Goal: Communication & Community: Answer question/provide support

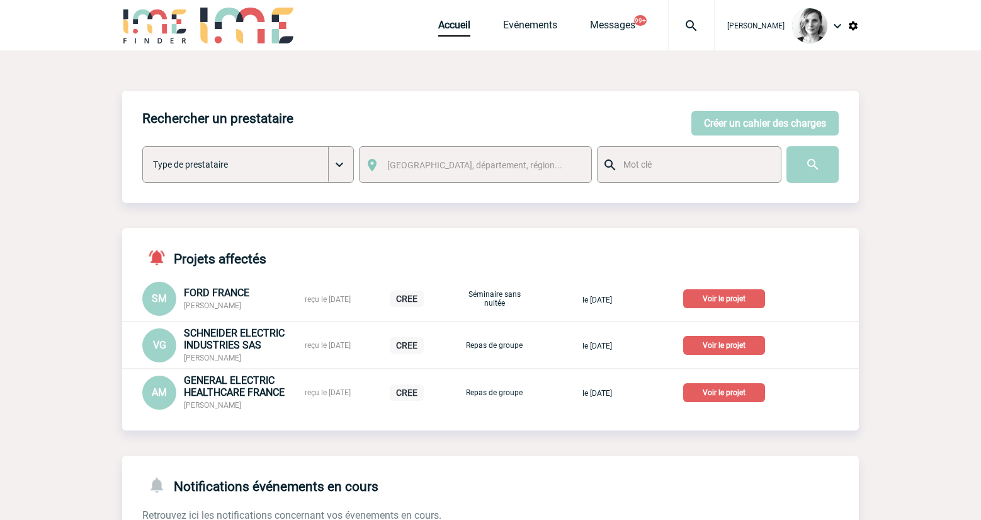
click at [543, 10] on div "Accueil Evénements Messages 99+ Projet, client Projet, client" at bounding box center [576, 25] width 276 height 50
click at [541, 23] on link "Evénements" at bounding box center [530, 28] width 54 height 18
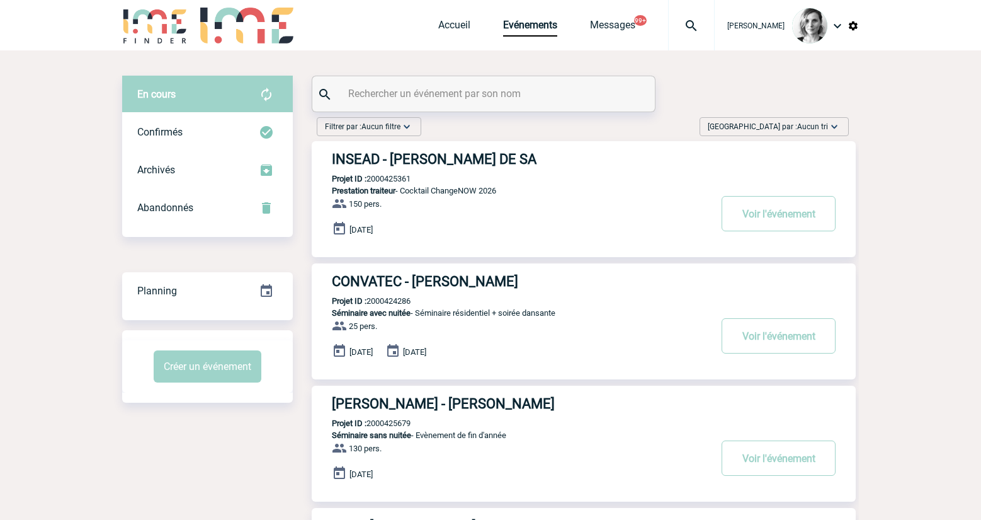
click at [400, 94] on input "text" at bounding box center [485, 93] width 280 height 18
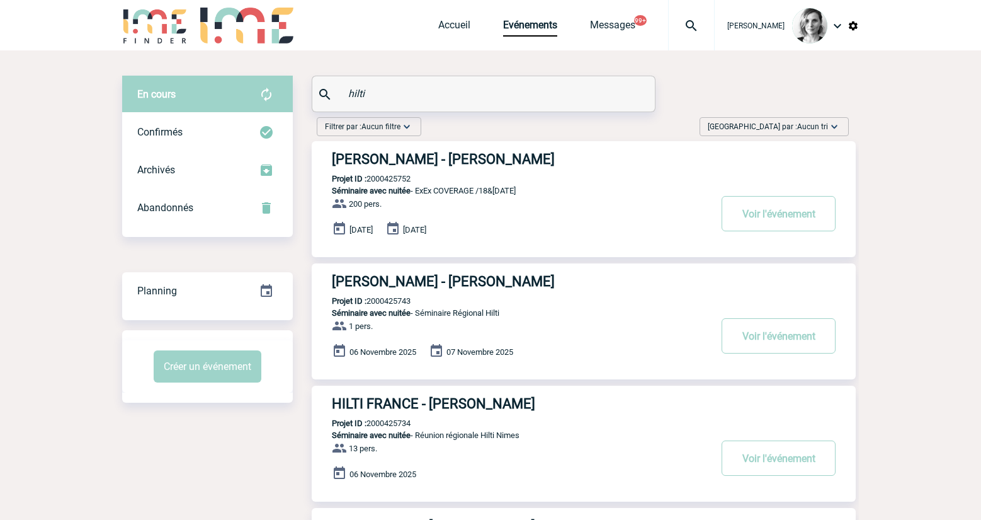
type input "hilti"
click at [787, 207] on button "Voir l'événement" at bounding box center [779, 213] width 114 height 35
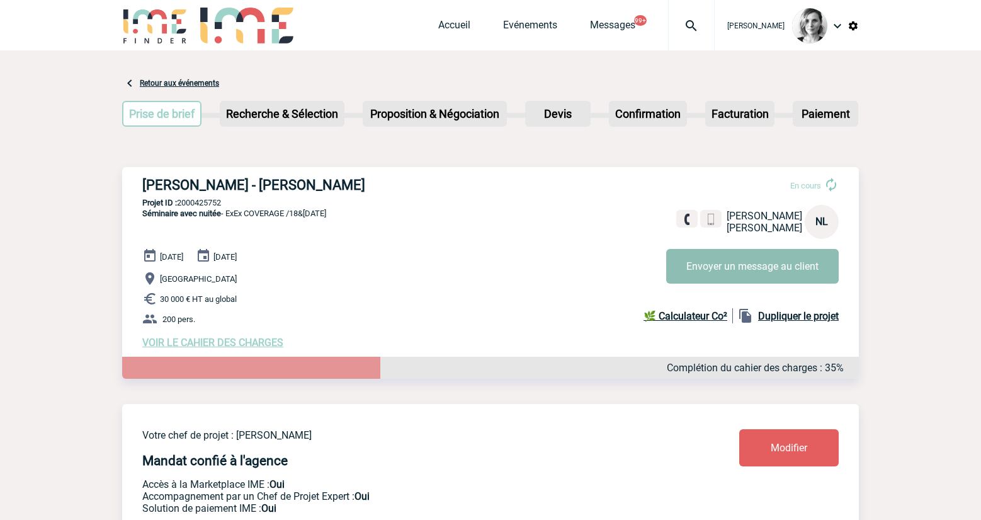
click at [775, 278] on button "Envoyer un message au client" at bounding box center [752, 266] width 173 height 35
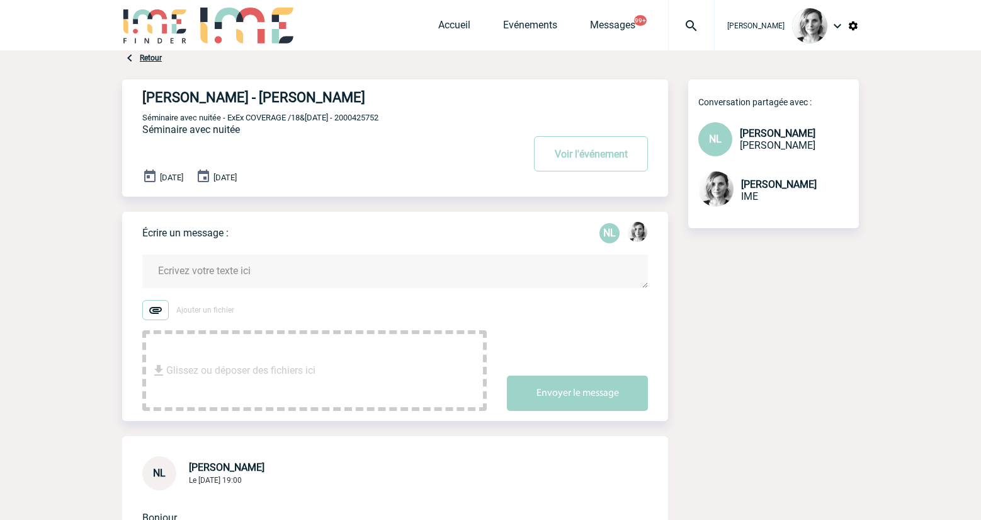
click at [365, 268] on textarea at bounding box center [395, 270] width 506 height 33
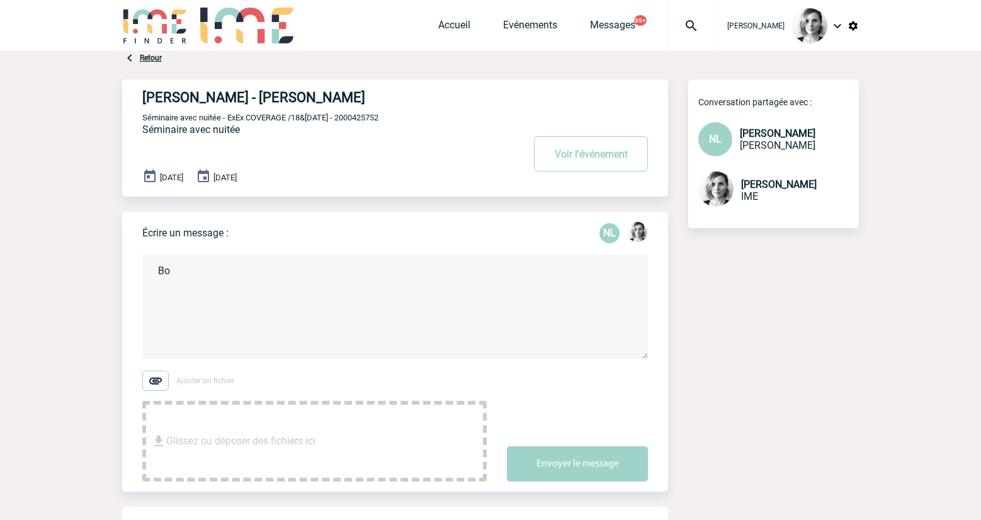
type textarea "B"
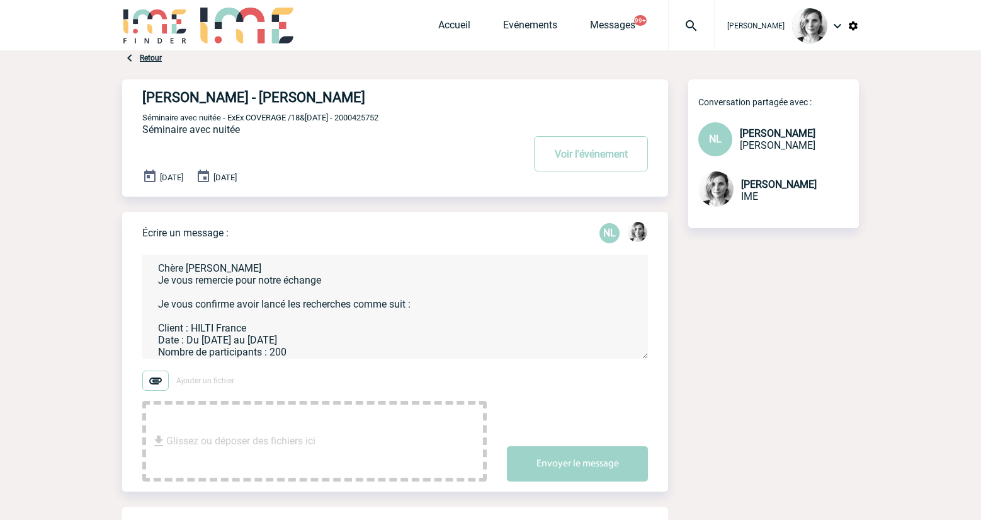
scroll to position [14, 0]
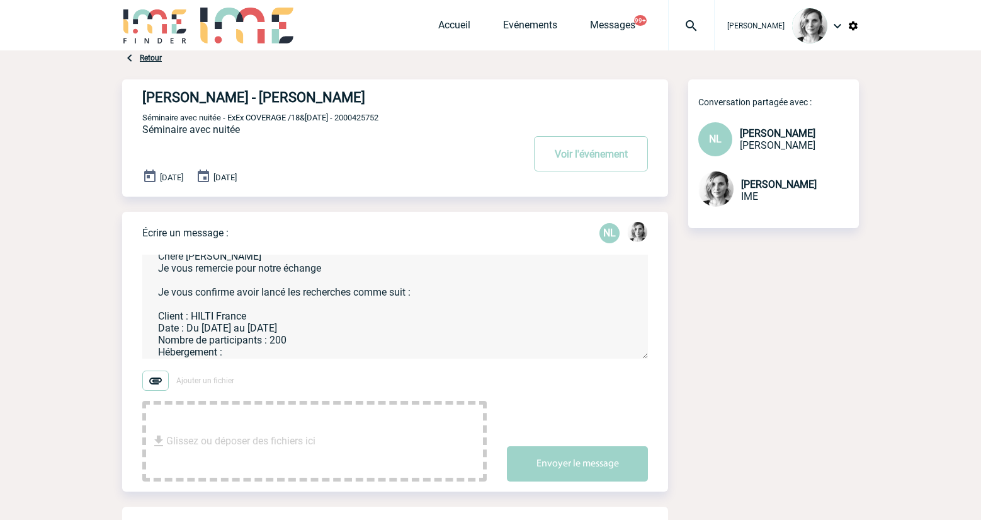
drag, startPoint x: 957, startPoint y: 213, endPoint x: 458, endPoint y: 296, distance: 505.5
click at [957, 213] on body "Lydie TRELLU Accueil Evénements" at bounding box center [490, 449] width 981 height 898
click at [276, 353] on textarea "Chère Nathalie Je vous remercie pour notre échange Je vous confirme avoir lancé…" at bounding box center [395, 306] width 506 height 104
paste textarea "30 single et 85 twin"
drag, startPoint x: 940, startPoint y: 170, endPoint x: 901, endPoint y: 182, distance: 41.4
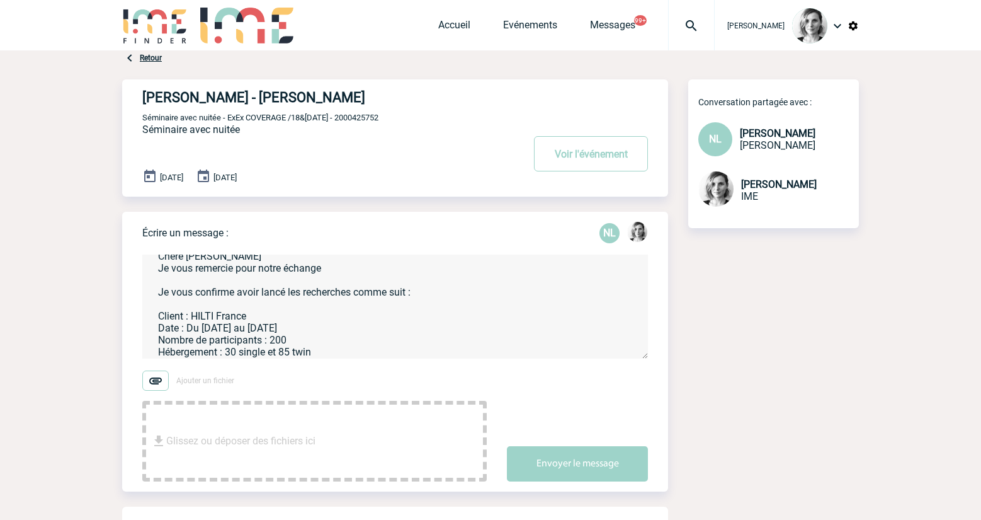
click at [940, 170] on body "Lydie TRELLU Accueil Evénements" at bounding box center [490, 449] width 981 height 898
click at [321, 339] on textarea "Chère Nathalie Je vous remercie pour notre échange Je vous confirme avoir lancé…" at bounding box center [395, 306] width 506 height 104
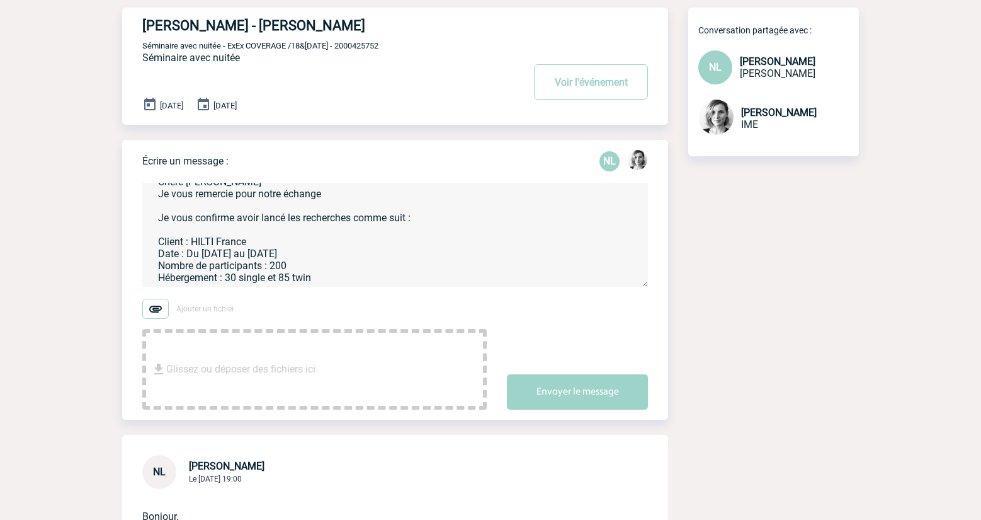
scroll to position [157, 0]
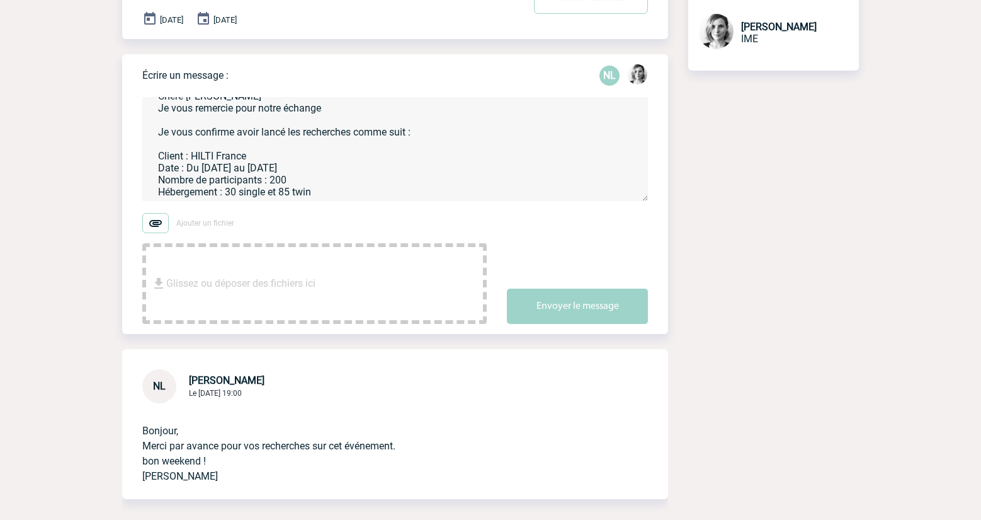
click at [339, 197] on textarea "Chère Nathalie Je vous remercie pour notre échange Je vous confirme avoir lancé…" at bounding box center [395, 149] width 506 height 104
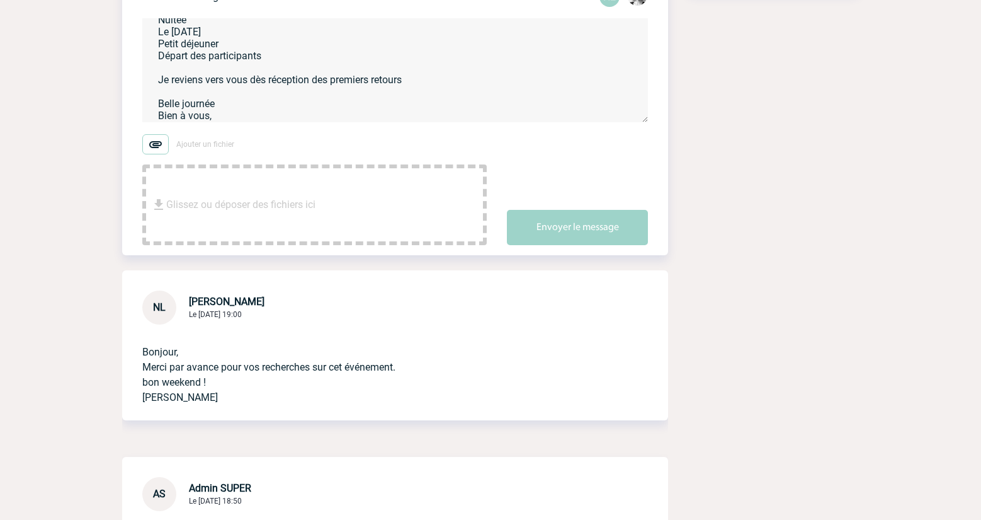
scroll to position [182, 0]
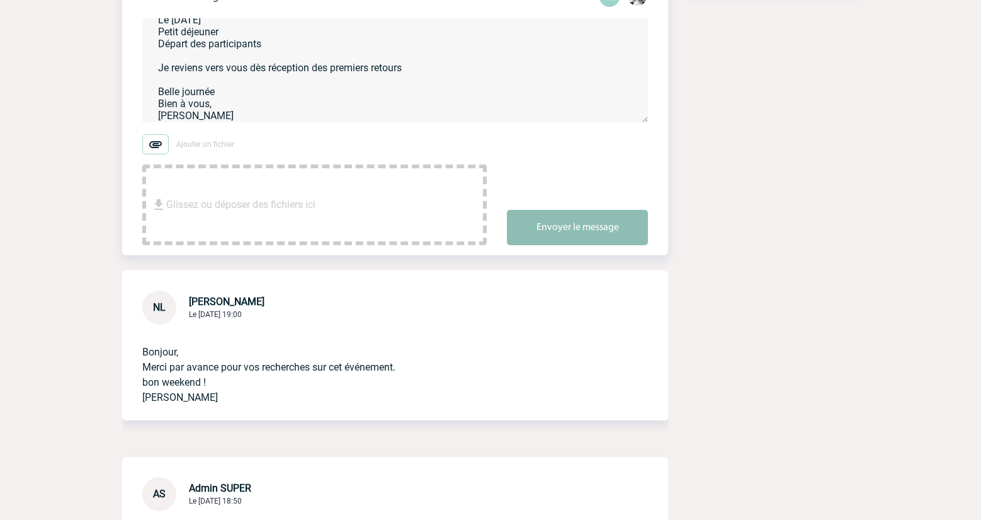
type textarea "Chère Nathalie Je vous remercie pour notre échange Je vous confirme avoir lancé…"
click at [543, 217] on button "Envoyer le message" at bounding box center [577, 227] width 141 height 35
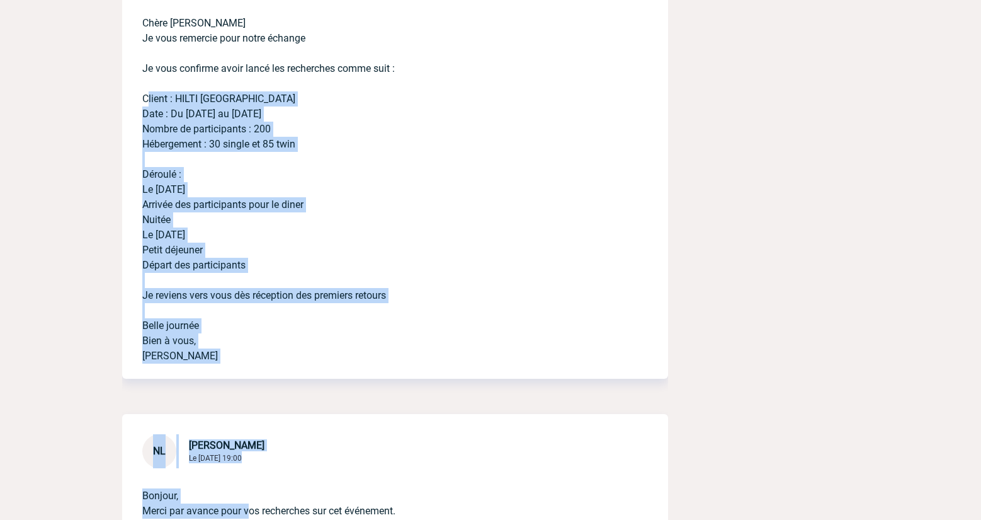
scroll to position [577, 0]
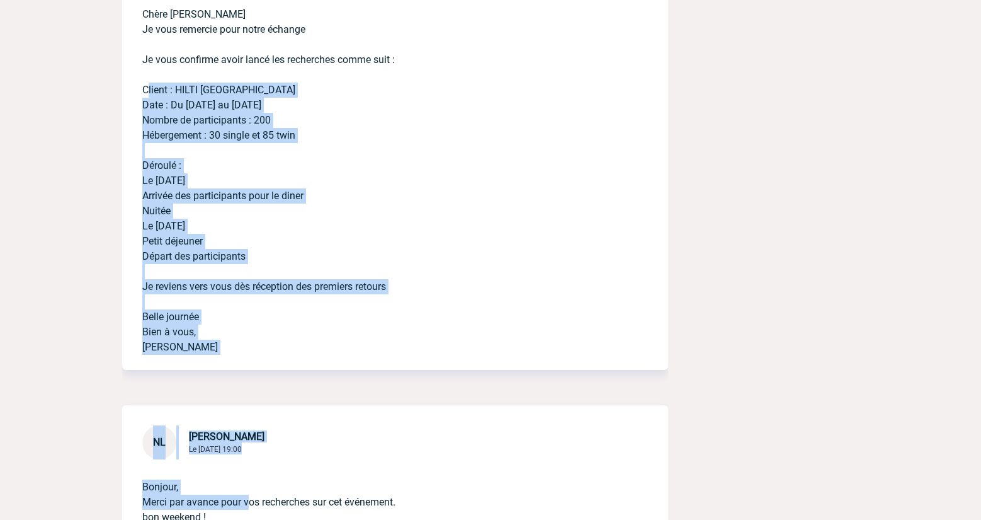
drag, startPoint x: 139, startPoint y: 328, endPoint x: 285, endPoint y: 262, distance: 159.8
click at [285, 262] on div "Chère Nathalie Je vous remercie pour notre échange Je vous confirme avoir lancé…" at bounding box center [395, 178] width 546 height 383
copy p "Client : HILTI France Date : Du 18 au 19 décembre Nombre de participants : 200 …"
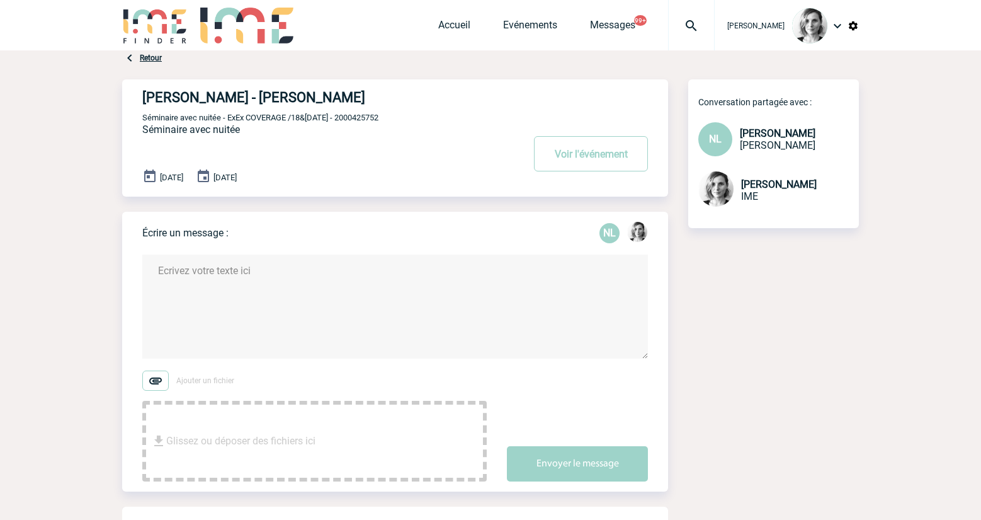
click at [372, 119] on span "Séminaire avec nuitée - ExEx COVERAGE /18&19déc25 - 2000425752" at bounding box center [260, 117] width 236 height 9
copy span "2000425752"
drag, startPoint x: 142, startPoint y: 98, endPoint x: 336, endPoint y: 111, distance: 194.4
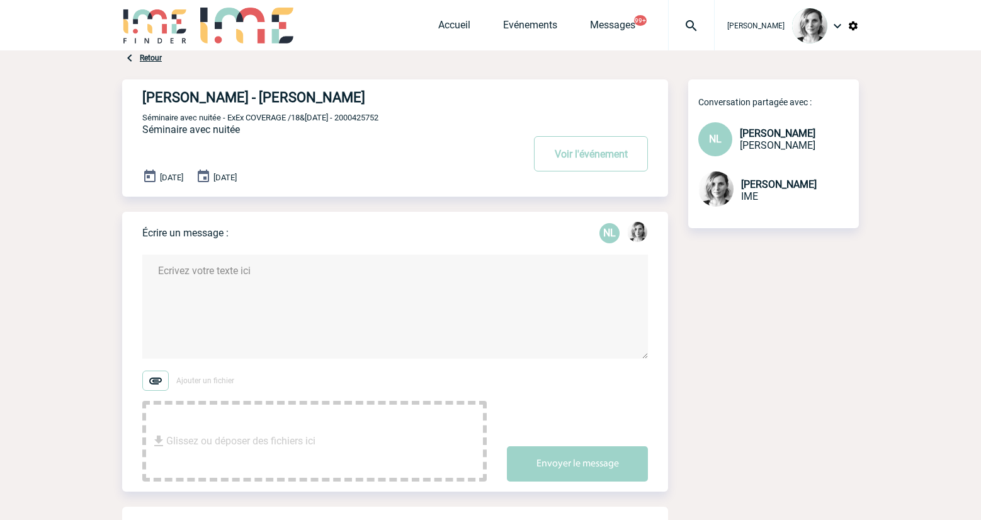
click at [336, 111] on div "HILTI FRANCE - Nathalie LEGUET Voir l'événement Séminaire avec nuitée - ExEx CO…" at bounding box center [395, 137] width 546 height 117
copy h4 "[PERSON_NAME] - [PERSON_NAME]"
click at [269, 113] on p "Séminaire avec nuitée - ExEx COVERAGE /18&19déc25 - 2000425752" at bounding box center [331, 117] width 378 height 10
click at [362, 117] on span "Séminaire avec nuitée - ExEx COVERAGE /18&19déc25 - 2000425752" at bounding box center [260, 117] width 236 height 9
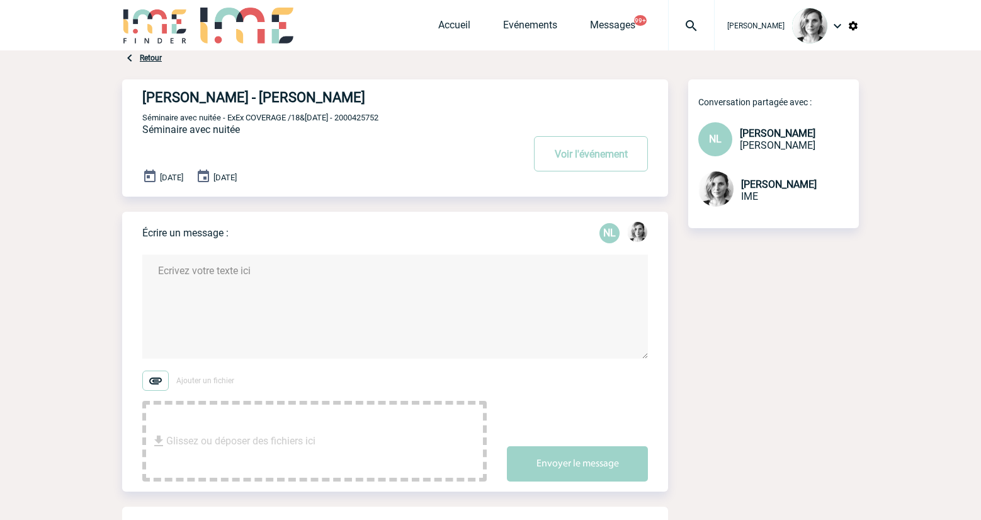
copy span "2000425752"
